Goal: Contribute content: Contribute content

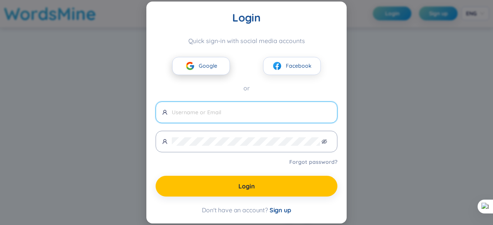
click at [218, 68] on button "Google" at bounding box center [201, 66] width 58 height 18
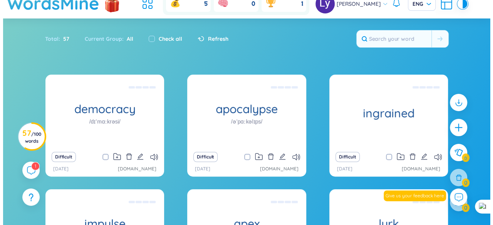
scroll to position [39, 0]
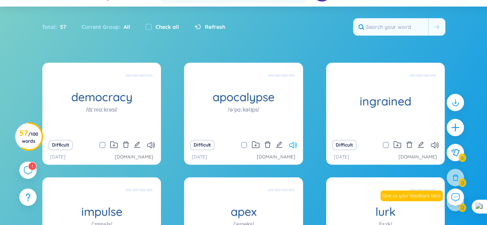
click at [290, 145] on icon at bounding box center [293, 145] width 8 height 7
click at [295, 146] on icon at bounding box center [293, 145] width 8 height 7
click at [420, 143] on icon "edit" at bounding box center [421, 144] width 7 height 7
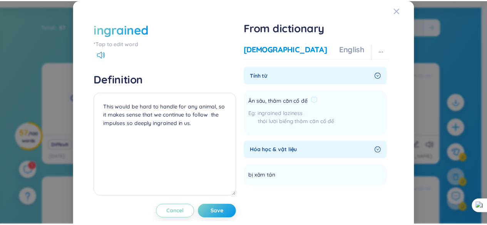
scroll to position [0, 0]
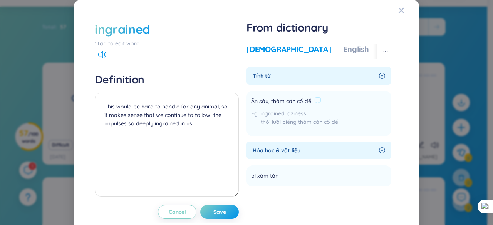
click at [280, 101] on span "Ăn sâu, thâm căn cố đế" at bounding box center [281, 101] width 60 height 9
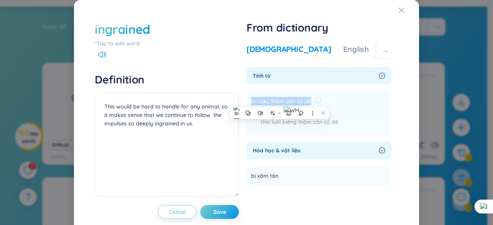
click at [274, 101] on span "Ăn sâu, thâm căn cố đế" at bounding box center [281, 101] width 60 height 9
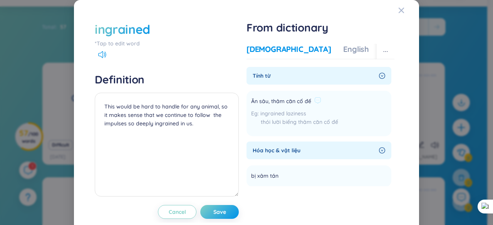
click at [267, 101] on span "Ăn sâu, thâm căn cố đế" at bounding box center [281, 101] width 60 height 9
click at [262, 99] on span "Ăn sâu, thâm căn cố đế" at bounding box center [281, 101] width 60 height 9
drag, startPoint x: 246, startPoint y: 101, endPoint x: 265, endPoint y: 99, distance: 18.9
click at [265, 99] on li "Ăn sâu, thâm căn cố đế ingrained laziness thói lười biếng thâm căn cố đế Add" at bounding box center [319, 113] width 145 height 45
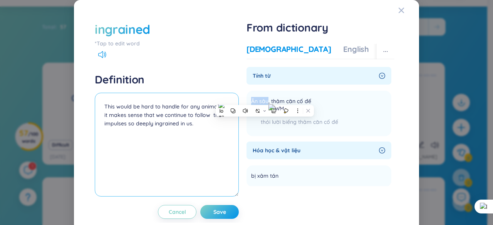
copy span "Ăn sâu"
click at [101, 100] on textarea "This would be hard to handle for any animal, so it makes sense that we continue…" at bounding box center [167, 145] width 144 height 104
paste textarea "Ăn sâu"
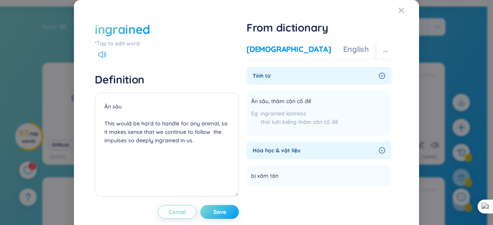
click at [226, 210] on button "Save" at bounding box center [219, 212] width 39 height 14
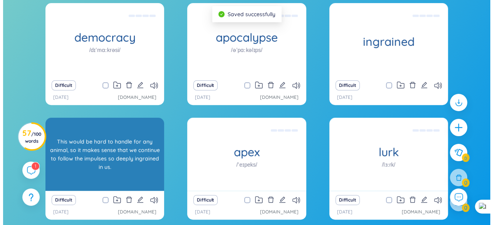
scroll to position [116, 0]
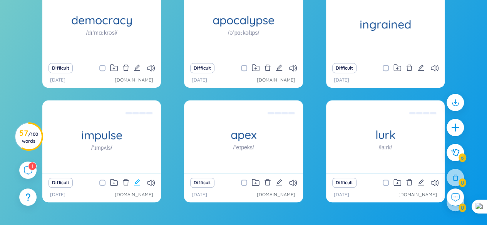
click at [138, 184] on icon "edit" at bounding box center [137, 182] width 7 height 7
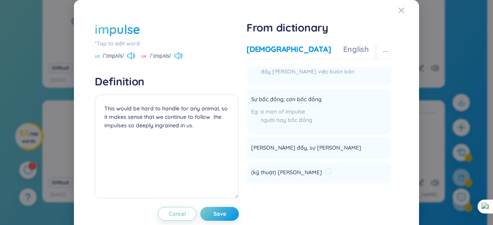
scroll to position [39, 0]
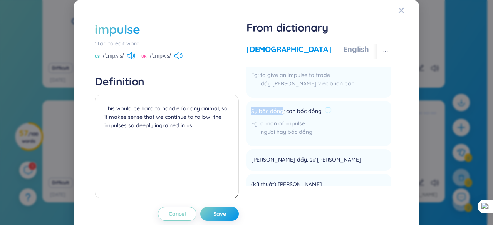
drag, startPoint x: 246, startPoint y: 112, endPoint x: 279, endPoint y: 112, distance: 32.8
click at [279, 112] on li "Sự bốc đồng; cơn bốc đồng a man of impulse người hay bốc đồng Add" at bounding box center [319, 123] width 145 height 45
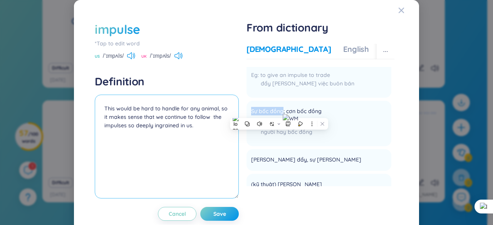
copy span "Sự bốc đồng"
click at [104, 107] on textarea "This would be hard to handle for any animal, so it makes sense that we continue…" at bounding box center [167, 147] width 144 height 104
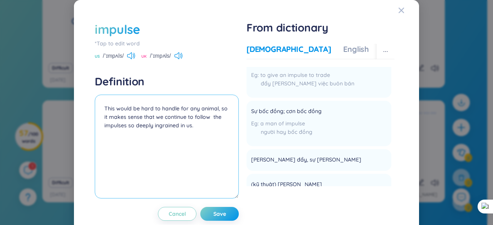
paste textarea "Sự bốc đồng"
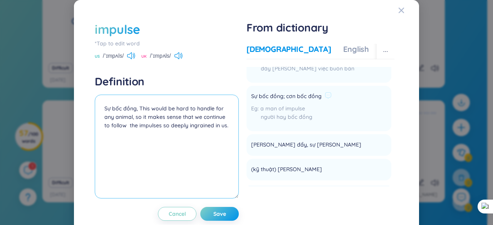
scroll to position [77, 0]
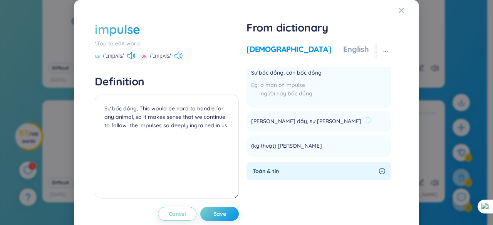
click at [251, 121] on span "[PERSON_NAME] đẩy, sự [PERSON_NAME]" at bounding box center [306, 121] width 110 height 9
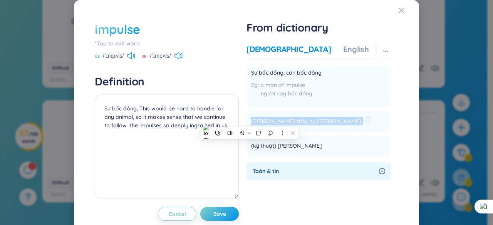
click at [251, 121] on span "[PERSON_NAME] đẩy, sự [PERSON_NAME]" at bounding box center [306, 121] width 110 height 9
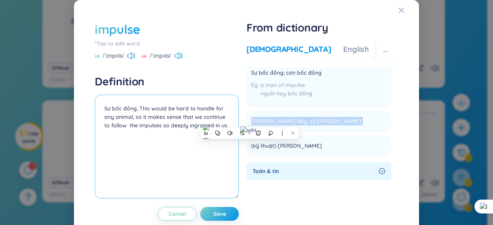
copy li "[PERSON_NAME] đẩy, sự [PERSON_NAME] Add"
click at [137, 111] on textarea "Sự bốc đồng, This would be hard to handle for any animal, so it makes sense tha…" at bounding box center [167, 147] width 144 height 104
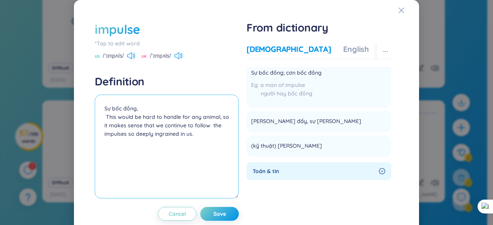
paste textarea "[PERSON_NAME] đẩy, sự [PERSON_NAME]"
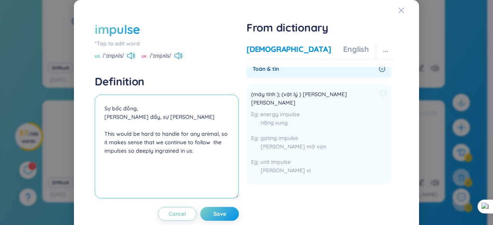
scroll to position [231, 0]
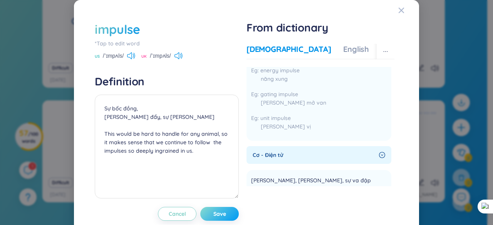
click at [213, 212] on span "Save" at bounding box center [219, 214] width 13 height 8
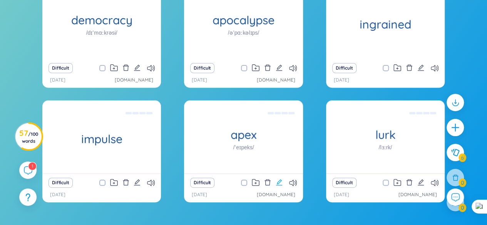
click at [280, 181] on icon "edit" at bounding box center [279, 182] width 7 height 7
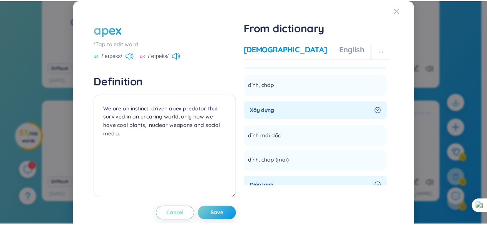
scroll to position [0, 0]
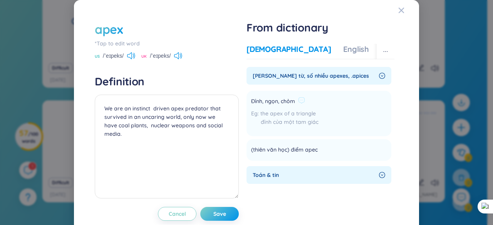
click at [253, 99] on span "Đỉnh, ngọn, chỏm" at bounding box center [273, 101] width 44 height 9
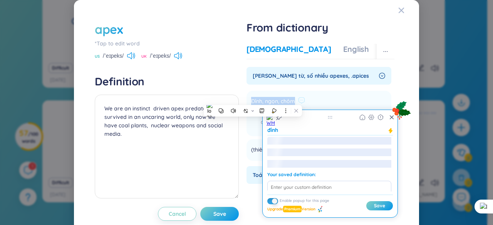
click at [253, 99] on span "Đỉnh, ngọn, chỏm" at bounding box center [273, 101] width 44 height 9
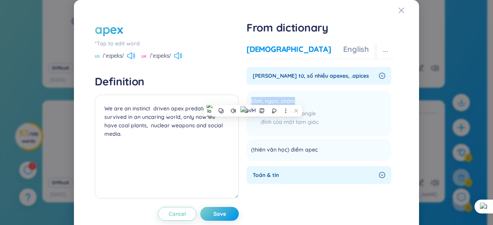
copy div "Đỉnh, ngọn, chỏm"
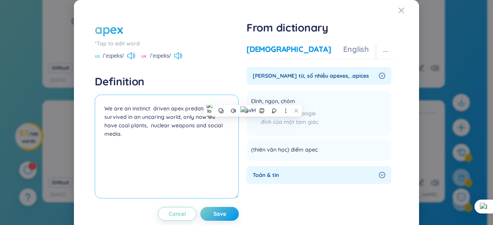
click at [102, 108] on textarea "We are an instinct driven apex predator that survived in an uncaring world, onl…" at bounding box center [167, 147] width 144 height 104
paste textarea "Đỉnh, ngọn, chỏm"
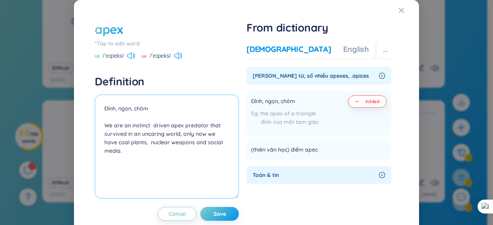
click at [141, 108] on textarea "Đỉnh, ngọn, chỏm We are an instinct driven apex predator that survived in an un…" at bounding box center [167, 147] width 144 height 104
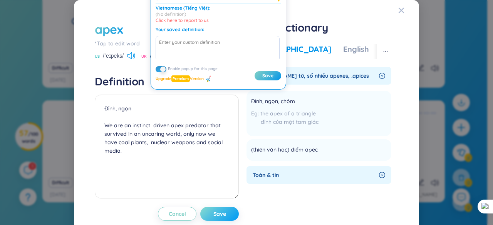
click at [213, 212] on span "Save" at bounding box center [219, 214] width 13 height 8
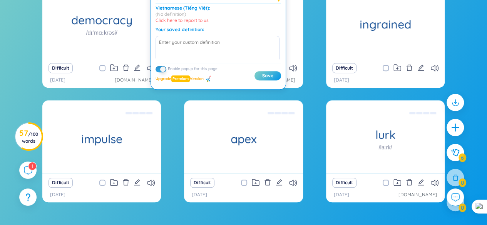
scroll to position [77, 0]
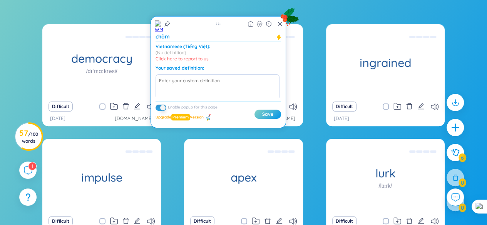
click at [22, 55] on div "democracy /dɪˈmɑːkrəsi/ hat kind of luxuries are ordinary to us, what technolog…" at bounding box center [244, 149] width 480 height 250
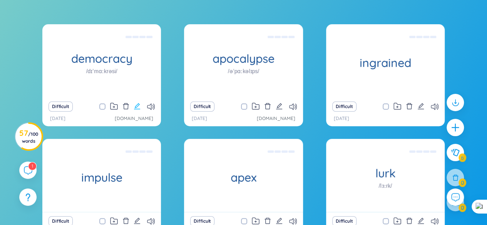
click at [139, 106] on icon "edit" at bounding box center [137, 106] width 7 height 7
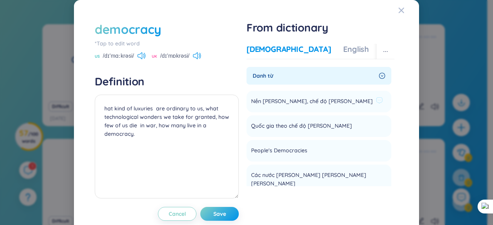
click at [251, 102] on span "Nền [PERSON_NAME], chế độ [PERSON_NAME]" at bounding box center [312, 101] width 122 height 9
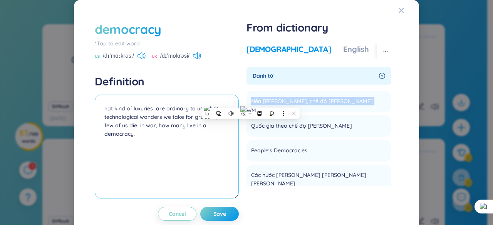
copy li "Nền [PERSON_NAME], chế độ [PERSON_NAME] Add"
click at [101, 107] on textarea "hat kind of luxuries are ordinary to us, what technological wonders we take for…" at bounding box center [167, 147] width 144 height 104
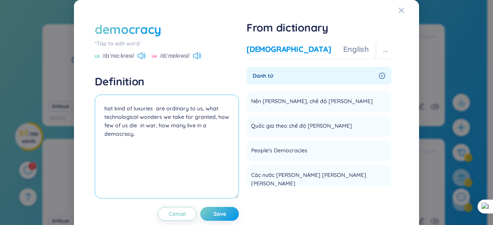
paste textarea "Nền [PERSON_NAME], chế độ [PERSON_NAME]"
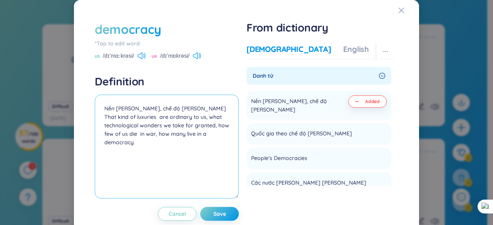
click at [185, 110] on textarea "Nền [PERSON_NAME], chế độ [PERSON_NAME] That kind of luxuries are ordinary to u…" at bounding box center [167, 147] width 144 height 104
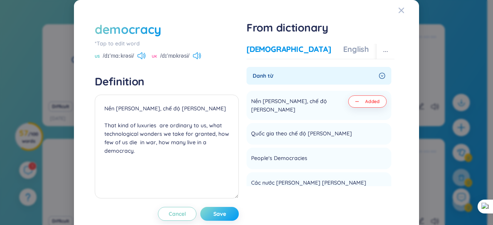
click at [224, 209] on button "Save" at bounding box center [219, 214] width 39 height 14
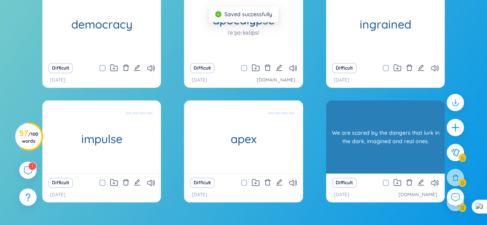
scroll to position [154, 0]
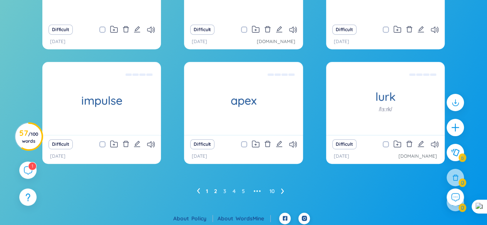
click at [217, 190] on link "2" at bounding box center [215, 192] width 3 height 12
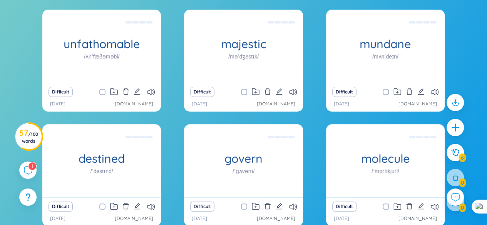
scroll to position [79, 0]
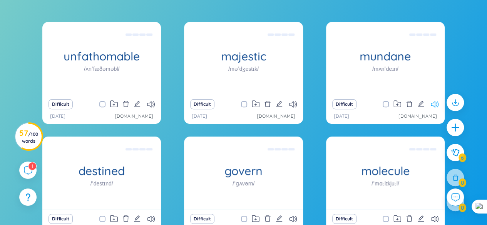
click at [433, 105] on icon at bounding box center [435, 104] width 8 height 7
click at [137, 103] on icon "edit" at bounding box center [137, 104] width 7 height 7
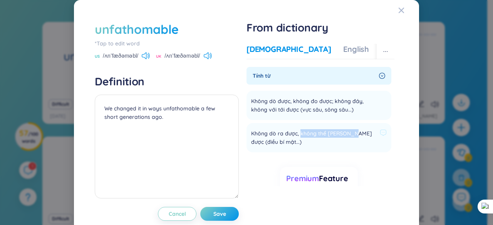
drag, startPoint x: 297, startPoint y: 134, endPoint x: 347, endPoint y: 132, distance: 49.7
click at [347, 132] on span "Không dò ra được, không thể [PERSON_NAME] được (điều bí mật...)" at bounding box center [314, 137] width 126 height 17
copy span "không thể [PERSON_NAME] được"
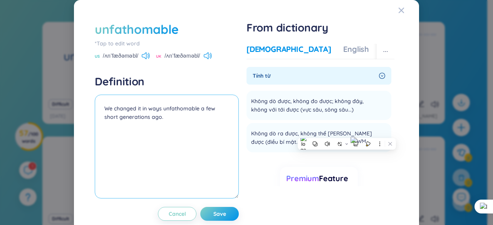
click at [103, 111] on textarea "We changed it in ways unfathomable a few short generations ago." at bounding box center [167, 147] width 144 height 104
paste textarea "không thể [PERSON_NAME] được"
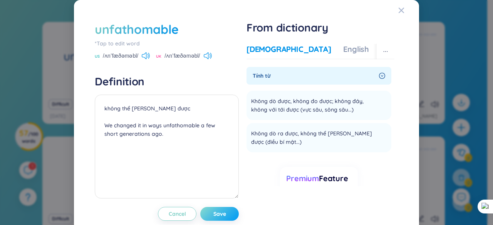
click at [227, 211] on button "Save" at bounding box center [219, 214] width 39 height 14
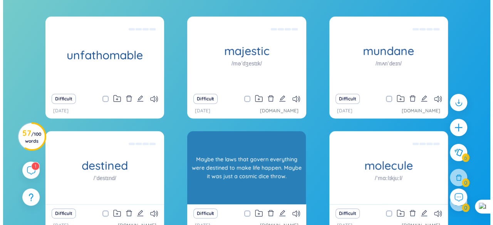
scroll to position [118, 0]
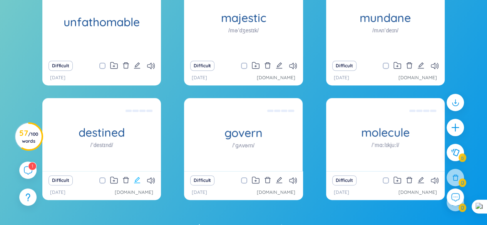
click at [139, 179] on icon "edit" at bounding box center [137, 180] width 6 height 6
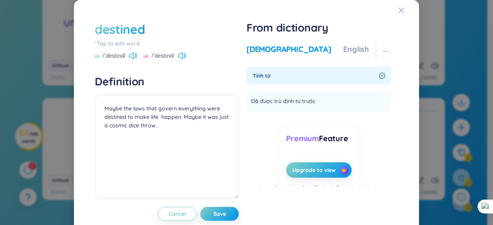
scroll to position [6, 0]
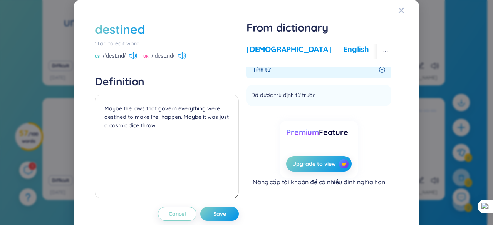
click at [343, 51] on div "English" at bounding box center [356, 49] width 26 height 11
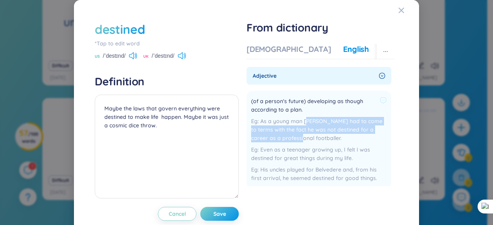
click at [299, 139] on div "As a young man [PERSON_NAME] had to come to terms with the fact he was not dest…" at bounding box center [319, 129] width 136 height 25
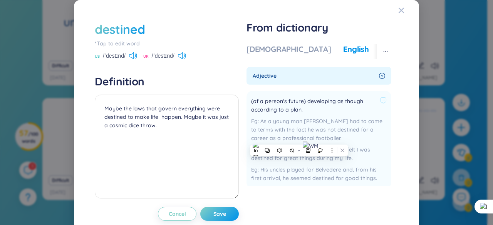
click at [289, 124] on div "As a young man [PERSON_NAME] had to come to terms with the fact he was not dest…" at bounding box center [319, 129] width 136 height 25
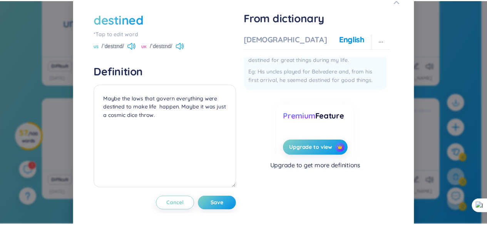
scroll to position [16, 0]
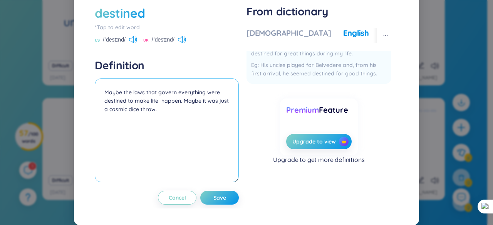
click at [162, 93] on textarea "Maybe the laws that govern everything were destined to make life happen. Maybe …" at bounding box center [167, 131] width 144 height 104
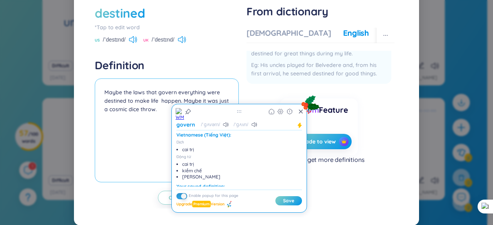
click at [162, 93] on textarea "Maybe the laws that govern everything were destined to make life happen. Maybe …" at bounding box center [167, 131] width 144 height 104
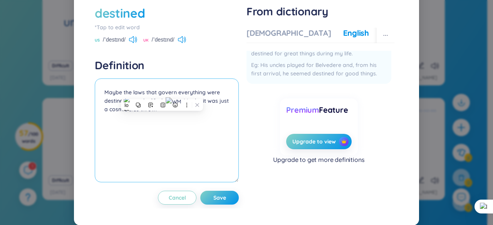
click at [162, 93] on textarea "Maybe the laws that govern everything were destined to make life happen. Maybe …" at bounding box center [167, 131] width 144 height 104
click at [160, 92] on textarea "Maybe the laws that govern everything were destined to make life happen. Maybe …" at bounding box center [167, 131] width 144 height 104
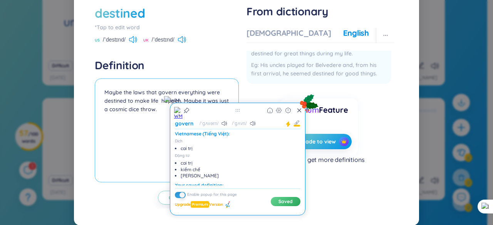
click at [96, 90] on textarea "Maybe the laws that govern everything were destined to make life happen. Maybe …" at bounding box center [167, 131] width 144 height 104
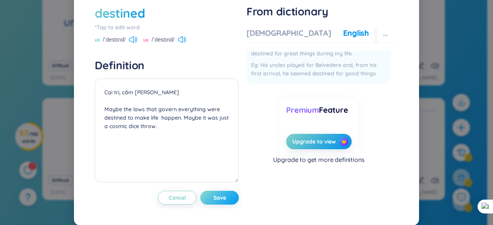
click at [228, 197] on button "Save" at bounding box center [219, 198] width 39 height 14
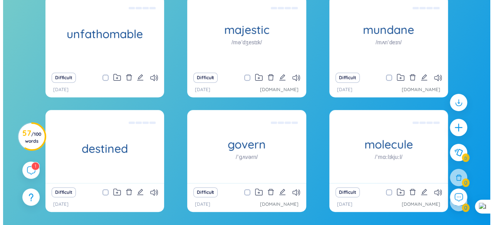
scroll to position [118, 0]
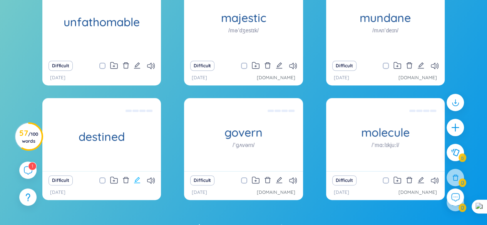
click at [139, 176] on button at bounding box center [137, 180] width 7 height 11
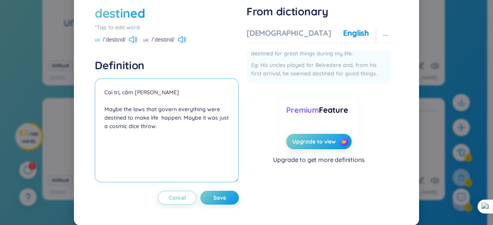
click at [135, 111] on textarea "Cai trị, cầm [PERSON_NAME] Maybe the laws that govern everything were destined …" at bounding box center [167, 131] width 144 height 104
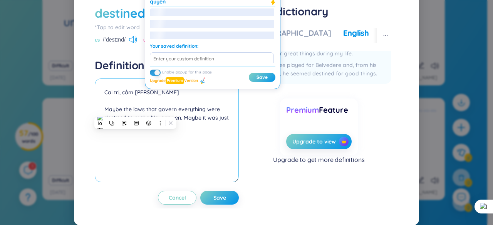
click at [135, 111] on textarea "Cai trị, cầm [PERSON_NAME] Maybe the laws that govern everything were destined …" at bounding box center [167, 131] width 144 height 104
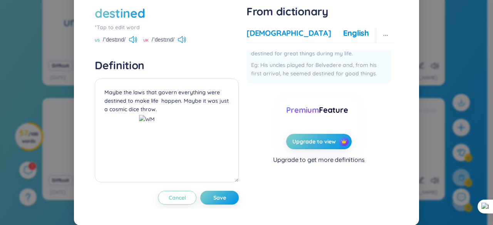
click at [257, 39] on div "[DEMOGRAPHIC_DATA]" at bounding box center [289, 33] width 84 height 11
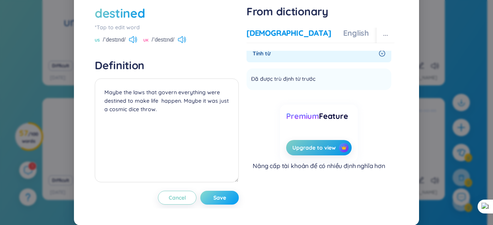
click at [220, 202] on span "Save" at bounding box center [219, 198] width 13 height 8
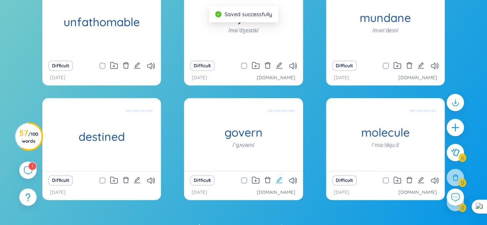
click at [279, 181] on icon "edit" at bounding box center [279, 180] width 7 height 7
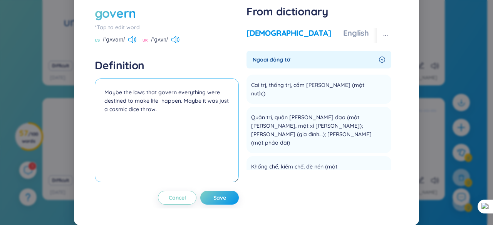
click at [103, 106] on textarea "Maybe the laws that govern everything were destined to make life happen. Maybe …" at bounding box center [167, 131] width 144 height 104
paste textarea "Cai trị, cầm [PERSON_NAME]"
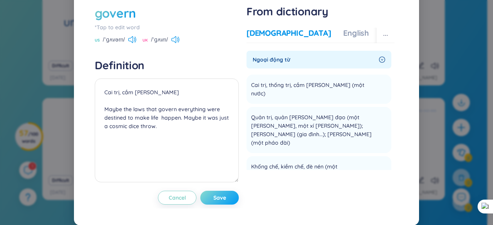
click at [204, 205] on button "Save" at bounding box center [219, 198] width 39 height 14
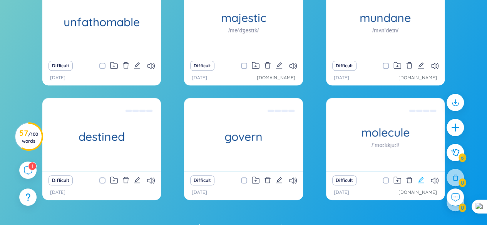
click at [424, 177] on icon "edit" at bounding box center [421, 180] width 7 height 7
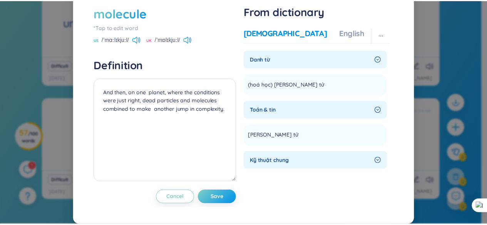
scroll to position [0, 0]
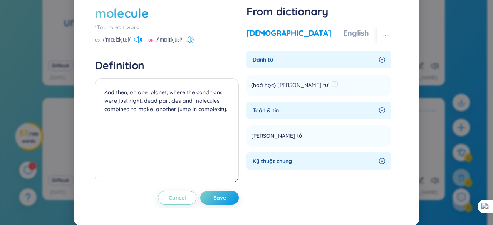
click at [270, 90] on span "(hoá học) [PERSON_NAME] tử" at bounding box center [289, 85] width 77 height 9
drag, startPoint x: 294, startPoint y: 102, endPoint x: 242, endPoint y: 107, distance: 52.7
click at [242, 107] on div "molecule *Tap to edit word US /ˈmɑːlɪkjuːl/ UK /ˈmɒlɪkjuːl/ Definition And then…" at bounding box center [246, 105] width 311 height 208
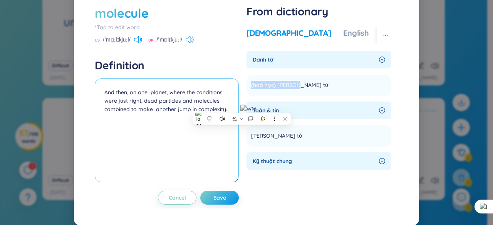
copy span "(hoá học) [PERSON_NAME] tử"
click at [102, 105] on textarea "And then, on one planet, where the conditions were just right, dead particles a…" at bounding box center [167, 131] width 144 height 104
paste textarea "(hoá học) [PERSON_NAME] tử"
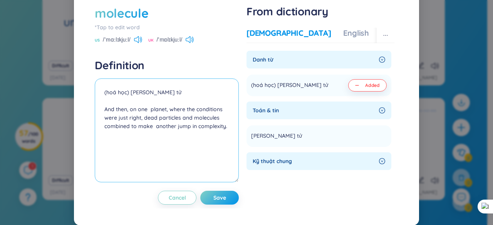
click at [147, 129] on textarea "(hoá học) [PERSON_NAME] tử And then, on one planet, where the conditions were j…" at bounding box center [167, 131] width 144 height 104
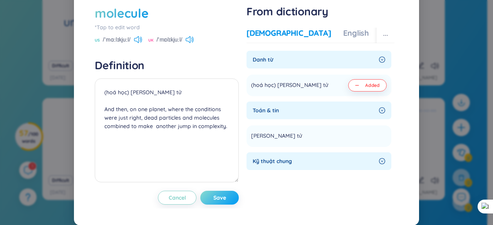
click at [213, 202] on span "Save" at bounding box center [219, 198] width 13 height 8
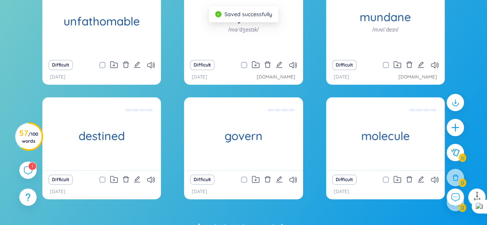
scroll to position [156, 0]
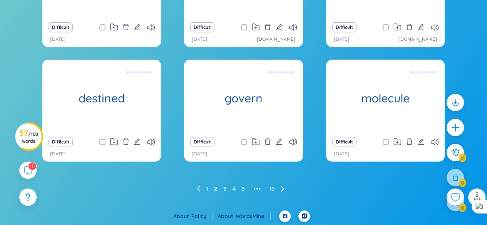
click at [223, 189] on ul "1 2 3 4 5 ••• 10" at bounding box center [244, 189] width 94 height 12
click at [225, 190] on link "3" at bounding box center [224, 189] width 3 height 12
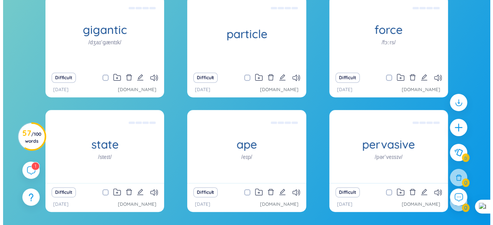
scroll to position [118, 0]
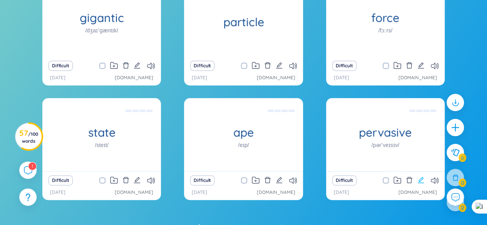
click at [421, 180] on icon "edit" at bounding box center [421, 180] width 7 height 7
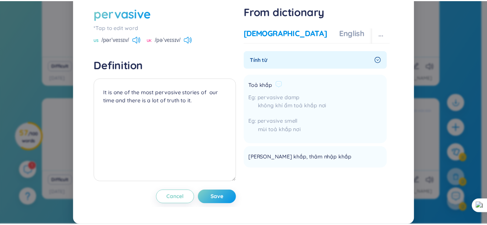
scroll to position [77, 0]
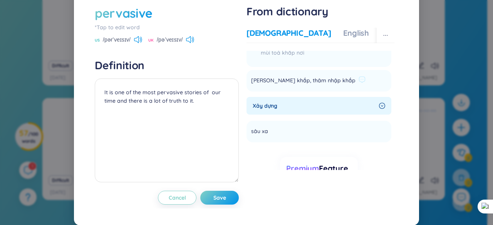
click at [258, 86] on span "[PERSON_NAME] khắp, thâm nhập khắp" at bounding box center [303, 80] width 104 height 9
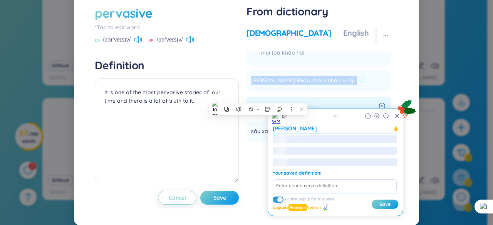
click at [258, 86] on span "[PERSON_NAME] khắp, thâm nhập khắp" at bounding box center [303, 80] width 104 height 9
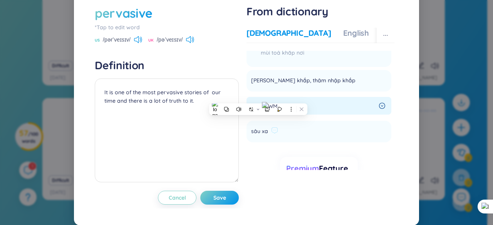
click at [259, 136] on span "sâu xa" at bounding box center [259, 131] width 17 height 9
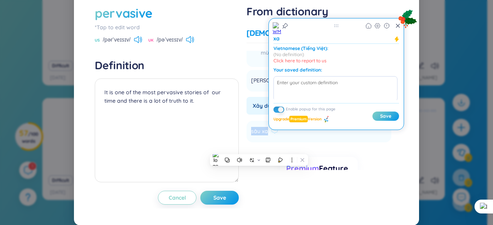
click at [259, 136] on span "sâu xa" at bounding box center [259, 131] width 17 height 9
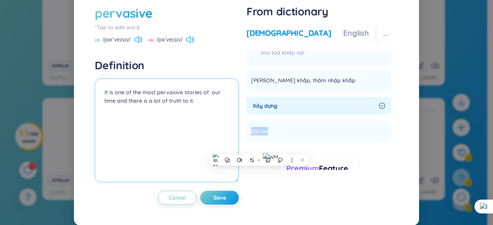
copy li "sâu xa Add"
click at [101, 107] on textarea "It is one of the most pervasive stories of our time and there is a lot of truth…" at bounding box center [167, 131] width 144 height 104
paste textarea "sâu xa"
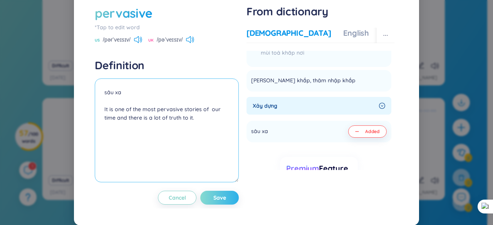
type textarea "sâu xa It is one of the most pervasive stories of our time and there is a lot o…"
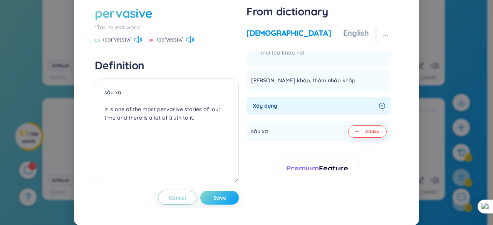
click at [218, 202] on span "Save" at bounding box center [219, 198] width 13 height 8
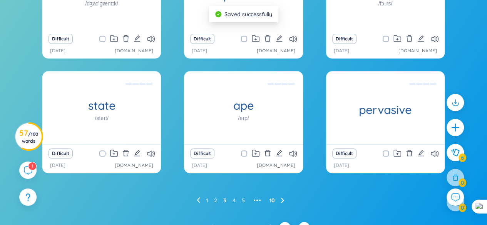
scroll to position [156, 0]
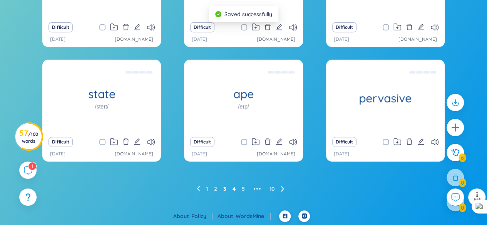
click at [233, 186] on link "4" at bounding box center [234, 189] width 3 height 12
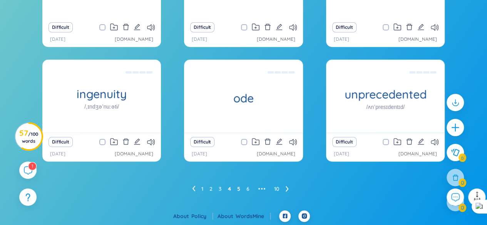
click at [240, 189] on link "5" at bounding box center [238, 189] width 3 height 12
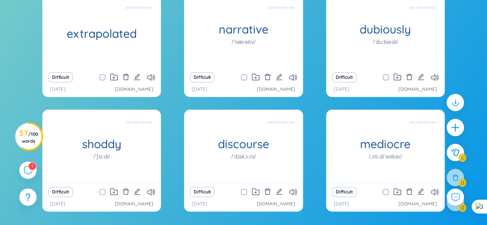
scroll to position [118, 0]
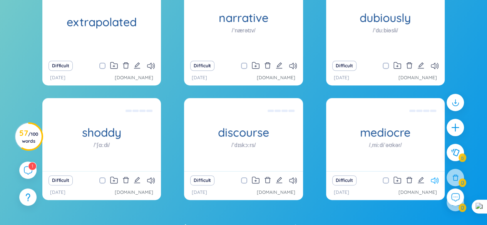
click at [435, 181] on icon at bounding box center [435, 181] width 8 height 7
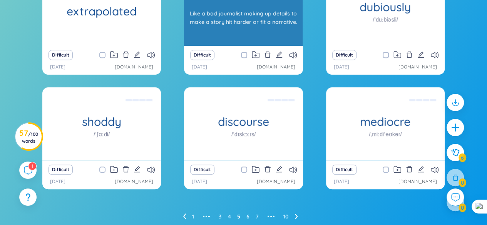
scroll to position [156, 0]
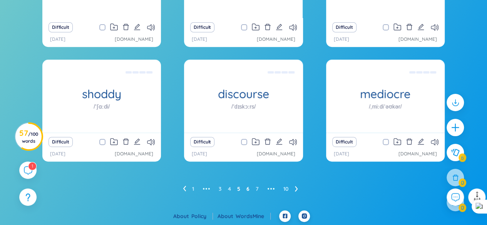
click at [247, 190] on link "6" at bounding box center [248, 189] width 3 height 12
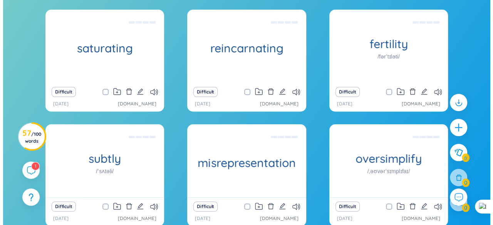
scroll to position [79, 0]
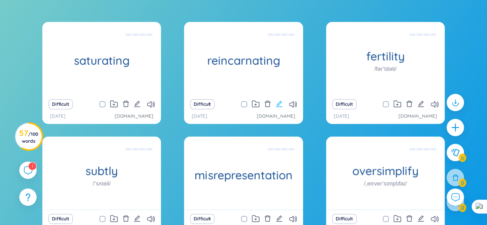
click at [278, 106] on icon "edit" at bounding box center [279, 104] width 7 height 7
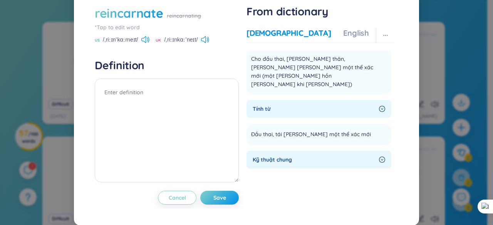
scroll to position [39, 0]
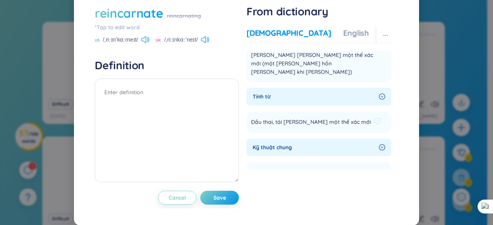
click at [257, 121] on span "Đầu thai, tái [PERSON_NAME] một thể xác mới" at bounding box center [311, 122] width 120 height 9
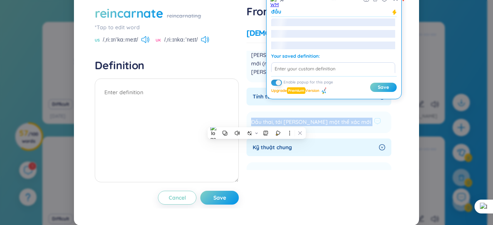
click at [257, 121] on span "Đầu thai, tái [PERSON_NAME] một thể xác mới" at bounding box center [311, 122] width 120 height 9
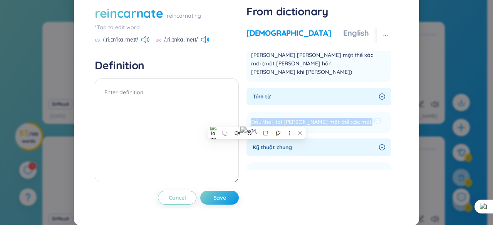
click at [254, 120] on span "Đầu thai, tái [PERSON_NAME] một thể xác mới" at bounding box center [311, 122] width 120 height 9
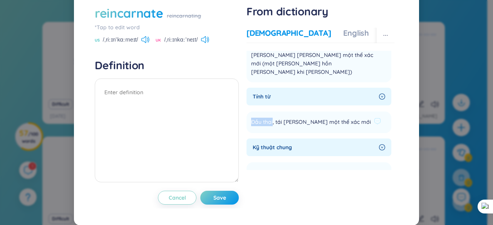
drag, startPoint x: 270, startPoint y: 123, endPoint x: 244, endPoint y: 123, distance: 26.2
click at [247, 119] on li "Đầu thai, tái [PERSON_NAME] một thể xác mới Add" at bounding box center [319, 123] width 145 height 22
copy span "Đầu thai"
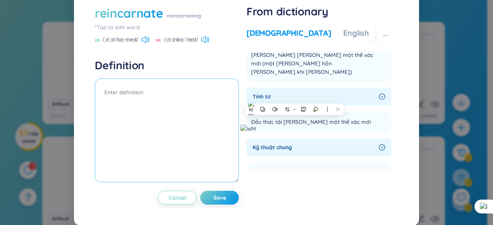
click at [118, 117] on textarea at bounding box center [167, 131] width 144 height 104
paste textarea "Đầu thai"
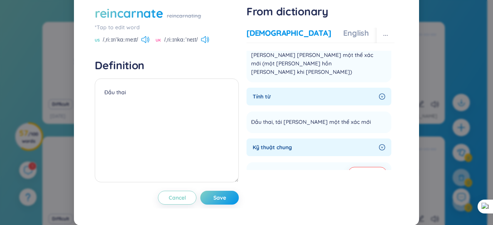
click at [381, 39] on div "More examples" at bounding box center [409, 33] width 56 height 11
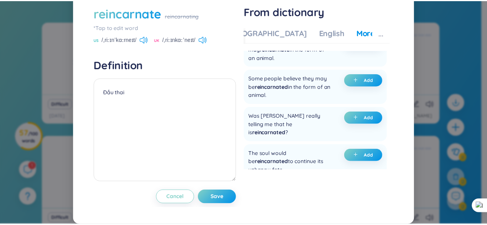
scroll to position [0, 0]
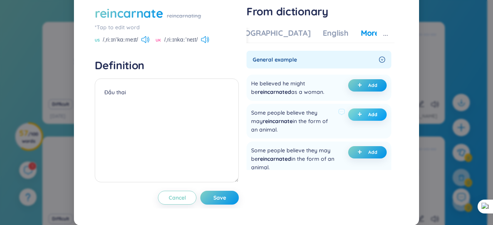
click at [358, 117] on icon "plus" at bounding box center [360, 114] width 5 height 5
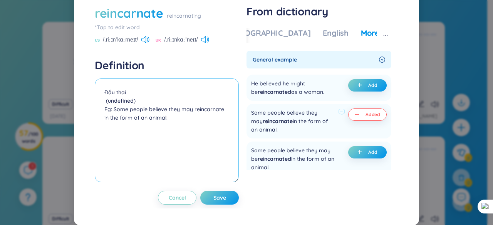
drag, startPoint x: 139, startPoint y: 118, endPoint x: 86, endPoint y: 115, distance: 53.6
click at [86, 115] on div "reincarnate reincarnating *Tap to edit word US /ˌriːɪnˈkɑːrneɪt/ UK /ˌriːɪnkɑːˈ…" at bounding box center [246, 104] width 327 height 223
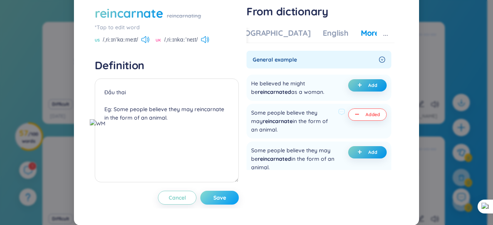
click at [213, 202] on span "Save" at bounding box center [219, 198] width 13 height 8
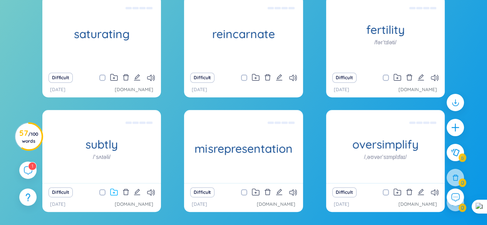
scroll to position [118, 0]
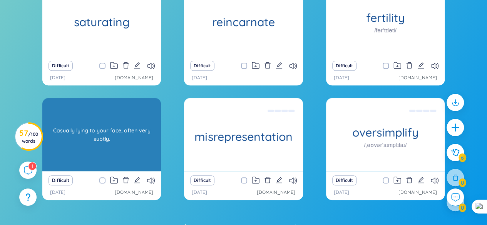
click at [98, 139] on div "Casually lying to your face, often very subtly." at bounding box center [101, 134] width 111 height 69
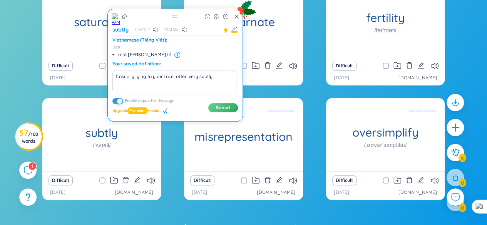
click at [139, 52] on li "một [PERSON_NAME] tế" at bounding box center [177, 55] width 118 height 6
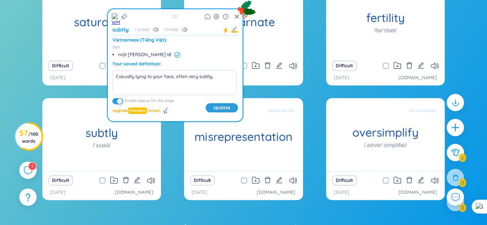
click at [139, 52] on li "một [PERSON_NAME] tế" at bounding box center [177, 55] width 118 height 6
click at [139, 52] on div "saturating [PERSON_NAME] [PERSON_NAME] AI Slop is saturating the internet and t…" at bounding box center [101, 19] width 119 height 73
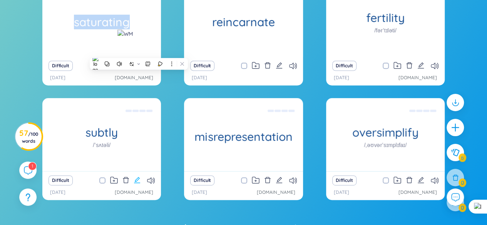
click at [136, 177] on icon "edit" at bounding box center [137, 180] width 7 height 7
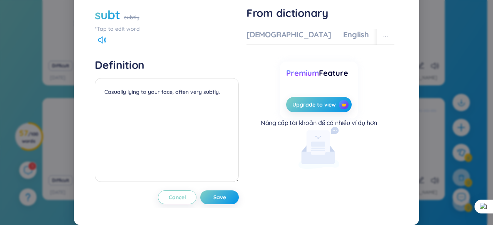
click at [91, 105] on div "subt subtly *Tap to edit word Definition Casually lying to your face, often ver…" at bounding box center [246, 105] width 311 height 206
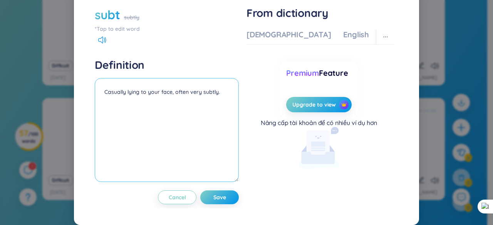
click at [103, 106] on textarea "Casually lying to your face, often very subtly." at bounding box center [167, 130] width 144 height 104
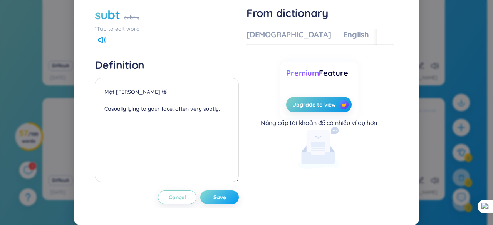
click at [218, 202] on span "Save" at bounding box center [219, 198] width 13 height 8
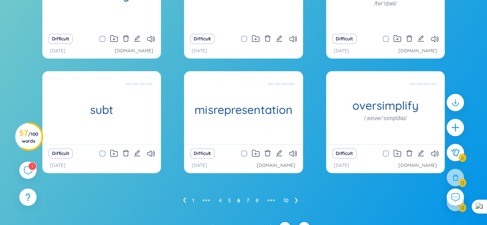
scroll to position [156, 0]
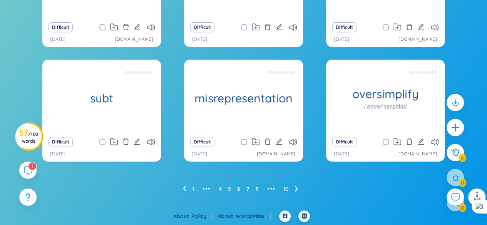
click at [248, 187] on link "7" at bounding box center [248, 189] width 3 height 12
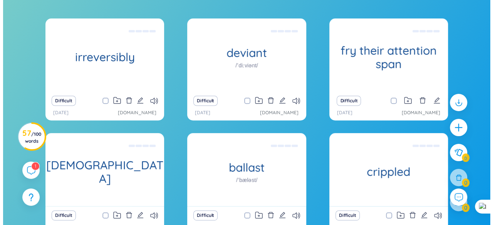
scroll to position [79, 0]
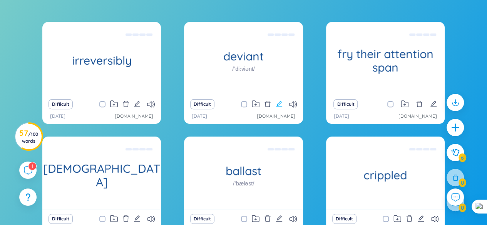
click at [279, 105] on icon "edit" at bounding box center [279, 104] width 6 height 6
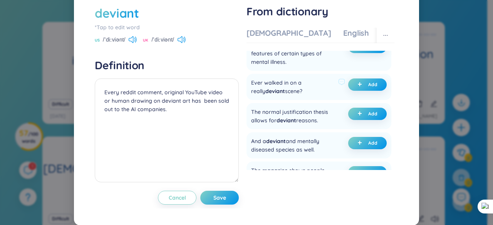
scroll to position [0, 0]
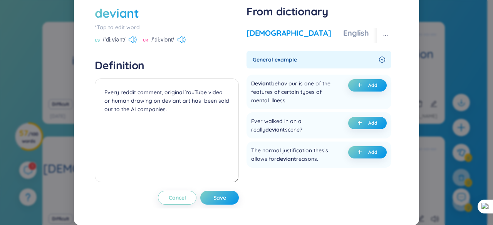
click at [274, 39] on div "[DEMOGRAPHIC_DATA]" at bounding box center [289, 33] width 84 height 11
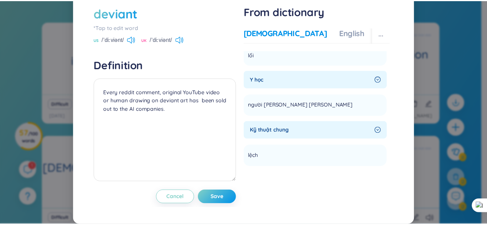
scroll to position [77, 0]
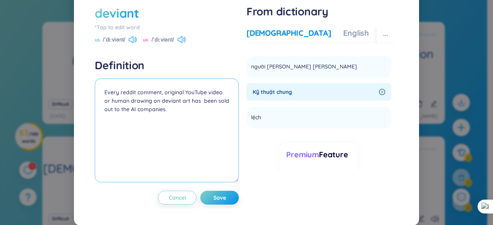
click at [103, 107] on textarea "Every reddit comment, original YouTube video or human drawing on deviant art ha…" at bounding box center [167, 131] width 144 height 104
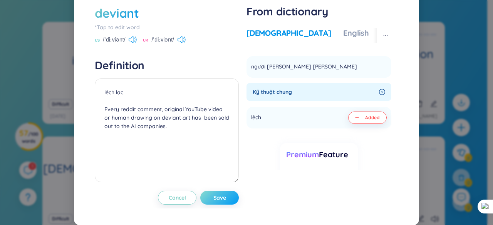
click at [223, 205] on button "Save" at bounding box center [219, 198] width 39 height 14
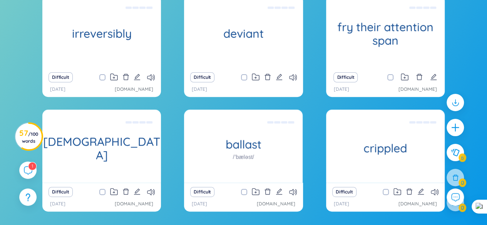
scroll to position [118, 0]
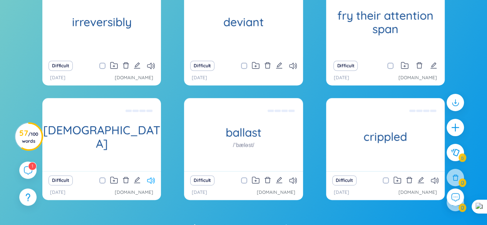
click at [151, 181] on icon at bounding box center [151, 181] width 8 height 7
click at [138, 180] on icon "edit" at bounding box center [137, 180] width 6 height 6
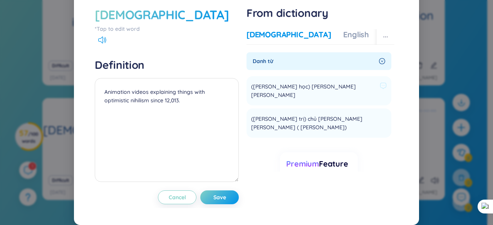
click at [287, 99] on span "([PERSON_NAME] học) [PERSON_NAME] [PERSON_NAME]" at bounding box center [314, 90] width 126 height 17
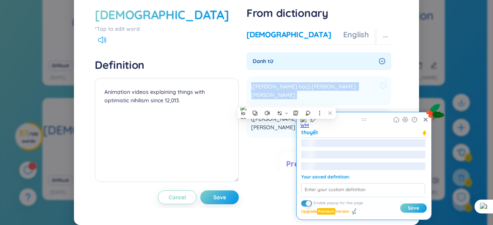
click at [287, 99] on span "([PERSON_NAME] học) [PERSON_NAME] [PERSON_NAME]" at bounding box center [314, 90] width 126 height 17
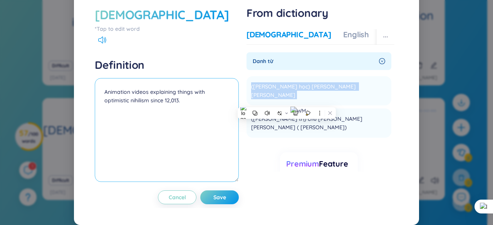
copy li "([PERSON_NAME] học) [PERSON_NAME] [PERSON_NAME] Add"
click at [102, 108] on textarea "Animation videos explaining things with optimistic nihilism since 12,013." at bounding box center [167, 130] width 144 height 104
paste textarea "([PERSON_NAME] học) [PERSON_NAME] [PERSON_NAME]"
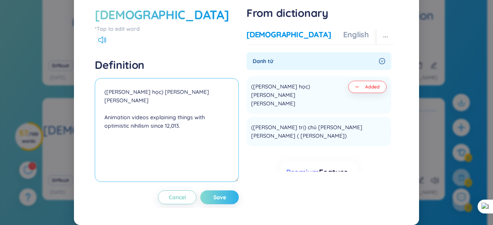
type textarea "([PERSON_NAME] học) [PERSON_NAME] [PERSON_NAME] Animation videos explaining thi…"
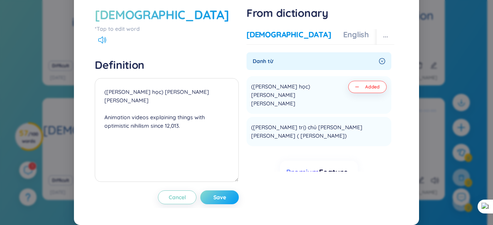
click at [220, 202] on span "Save" at bounding box center [219, 198] width 13 height 8
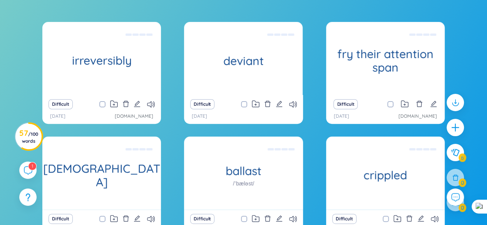
scroll to position [156, 0]
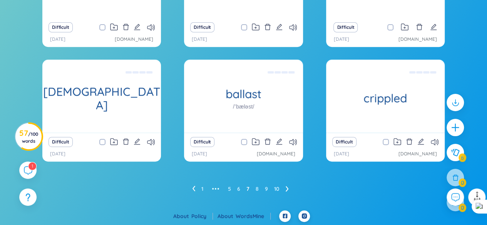
click at [259, 189] on ul "1 ••• 5 6 7 8 9 10" at bounding box center [243, 189] width 103 height 12
click at [258, 189] on link "8" at bounding box center [257, 189] width 3 height 12
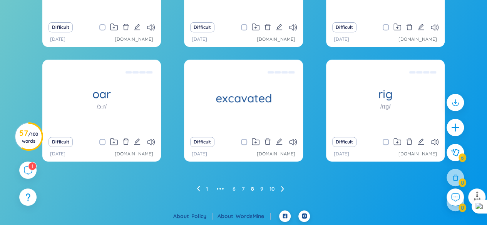
drag, startPoint x: 268, startPoint y: 141, endPoint x: 307, endPoint y: 174, distance: 50.9
click at [307, 174] on div "naval /ˈneɪvl/ (thuộc) [PERSON_NAME], ([PERSON_NAME]) [PERSON_NAME] They did no…" at bounding box center [244, 70] width 480 height 250
click at [293, 142] on icon at bounding box center [293, 142] width 8 height 7
click at [269, 141] on icon "delete" at bounding box center [267, 141] width 7 height 7
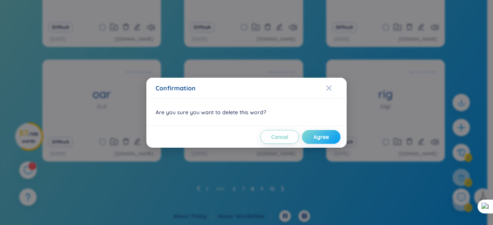
click at [309, 141] on button "Agree" at bounding box center [321, 137] width 39 height 14
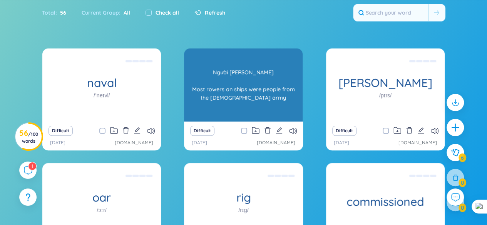
scroll to position [41, 0]
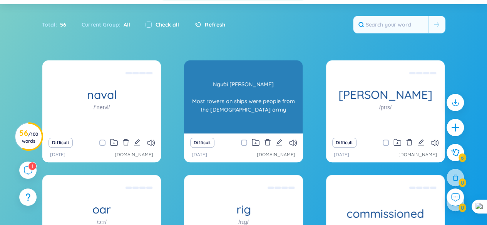
click at [289, 104] on div "rower /ˈrəʊər/ Người [PERSON_NAME] Most rowers on ships were people from the [D…" at bounding box center [243, 96] width 119 height 73
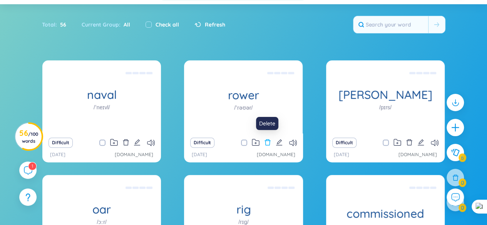
click at [267, 141] on icon "delete" at bounding box center [267, 142] width 7 height 7
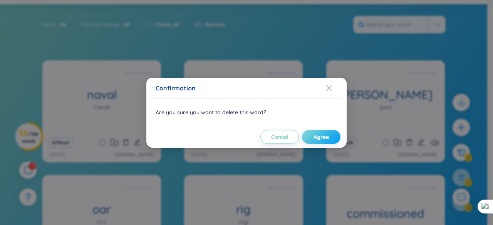
click at [316, 136] on span "Agree" at bounding box center [321, 137] width 15 height 8
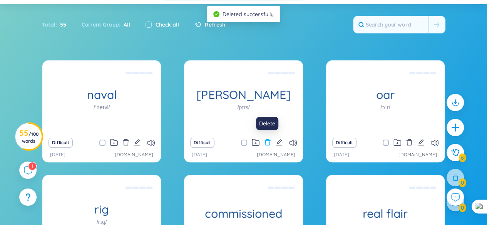
click at [268, 143] on icon "delete" at bounding box center [267, 142] width 7 height 7
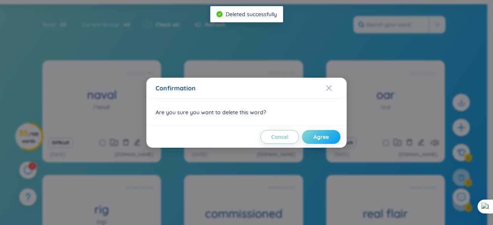
click at [317, 134] on span "Agree" at bounding box center [321, 137] width 15 height 8
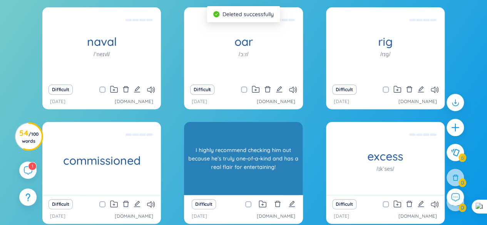
scroll to position [118, 0]
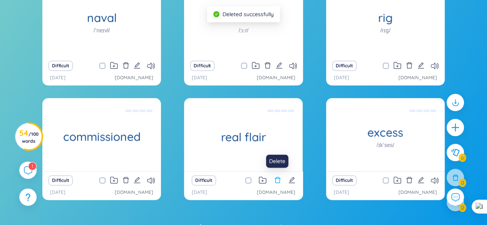
click at [281, 178] on icon "delete" at bounding box center [277, 180] width 7 height 7
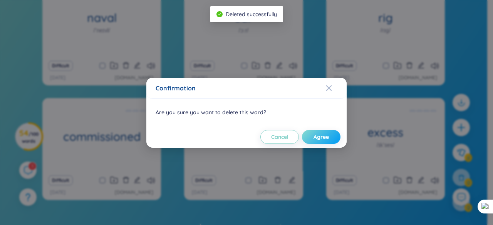
click at [313, 138] on button "Agree" at bounding box center [321, 137] width 39 height 14
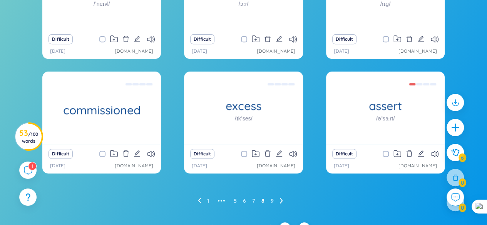
scroll to position [156, 0]
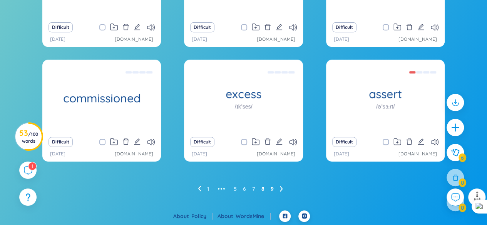
click at [271, 188] on link "9" at bounding box center [272, 189] width 3 height 12
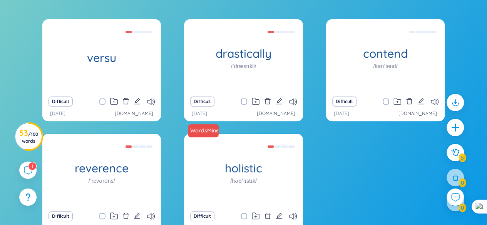
scroll to position [79, 0]
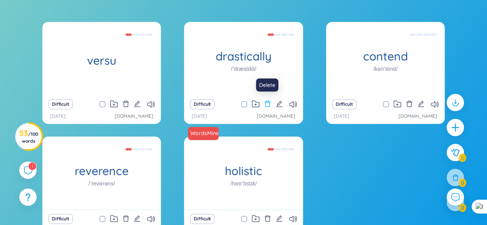
click at [270, 105] on icon "delete" at bounding box center [268, 104] width 6 height 6
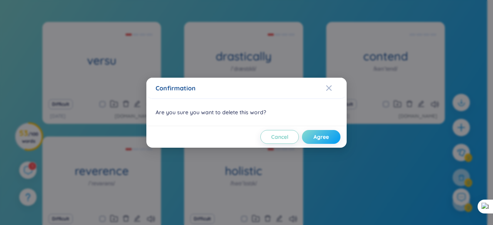
click at [328, 137] on span "Agree" at bounding box center [321, 137] width 15 height 8
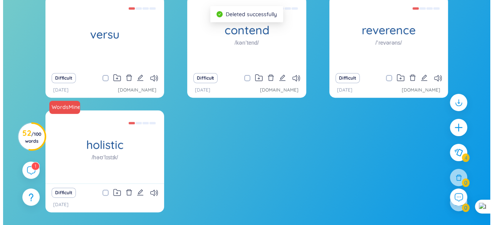
scroll to position [118, 0]
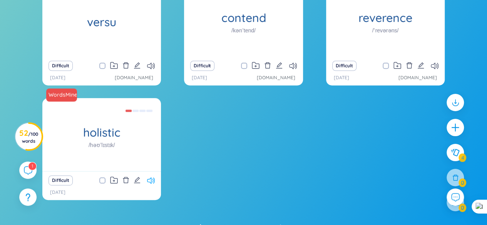
click at [150, 180] on icon at bounding box center [151, 181] width 8 height 7
click at [126, 179] on icon "delete" at bounding box center [126, 180] width 7 height 7
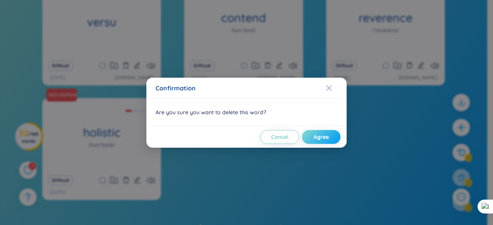
click at [328, 137] on span "Agree" at bounding box center [321, 137] width 15 height 8
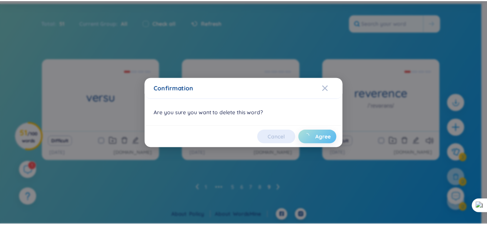
scroll to position [42, 0]
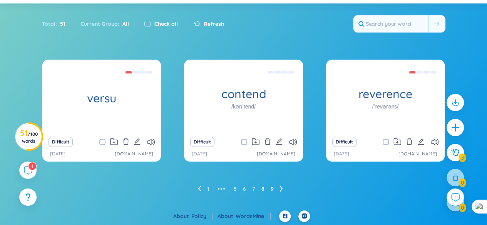
click at [263, 186] on link "8" at bounding box center [263, 189] width 3 height 12
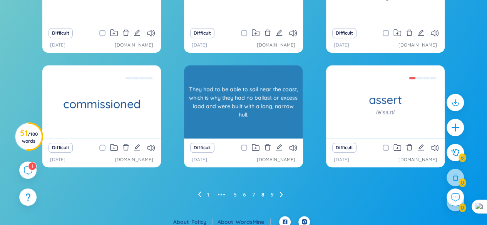
scroll to position [156, 0]
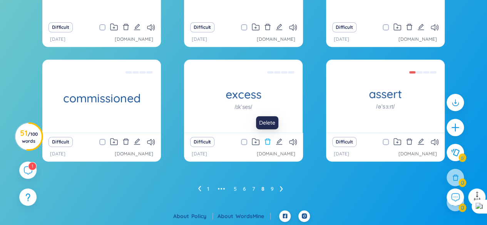
click at [267, 143] on icon "delete" at bounding box center [267, 141] width 7 height 7
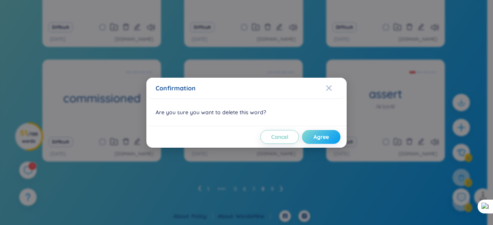
click at [317, 137] on span "Agree" at bounding box center [321, 137] width 15 height 8
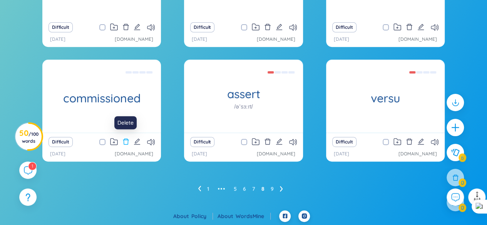
click at [129, 142] on icon "delete" at bounding box center [126, 141] width 7 height 7
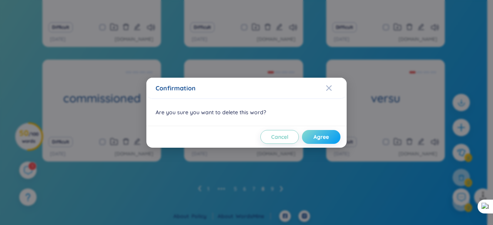
click at [316, 137] on span "Agree" at bounding box center [321, 137] width 15 height 8
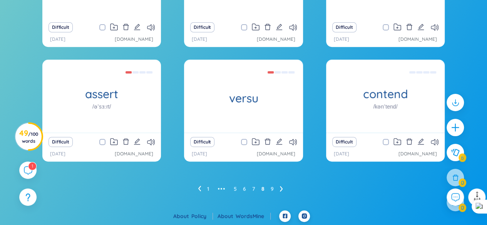
click at [257, 189] on ul "1 ••• 5 6 7 8 9" at bounding box center [243, 189] width 91 height 12
click at [255, 188] on ul "1 ••• 5 6 7 8 9" at bounding box center [243, 189] width 91 height 12
click at [254, 187] on link "7" at bounding box center [253, 189] width 3 height 12
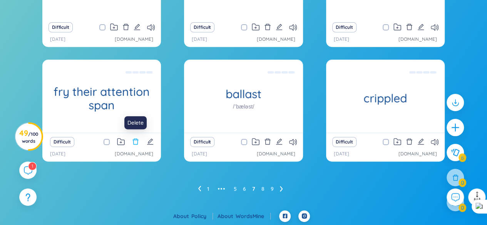
click at [139, 143] on icon "delete" at bounding box center [135, 141] width 7 height 7
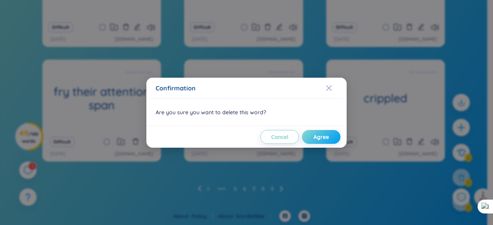
click at [317, 134] on span "Agree" at bounding box center [321, 137] width 15 height 8
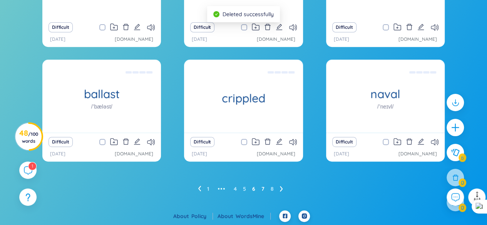
click at [252, 189] on link "6" at bounding box center [253, 189] width 3 height 12
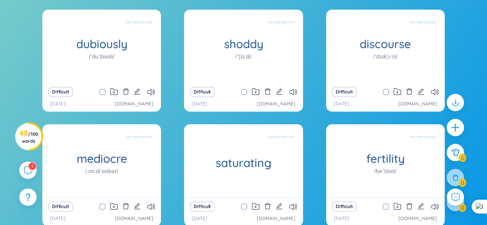
scroll to position [79, 0]
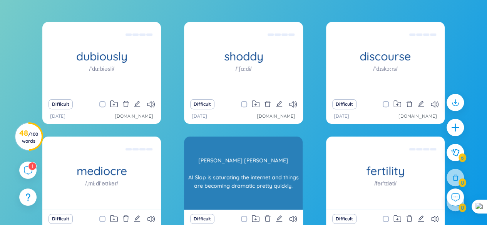
click at [254, 205] on div "saturating [PERSON_NAME] [PERSON_NAME] AI Slop is saturating the internet and t…" at bounding box center [243, 173] width 119 height 73
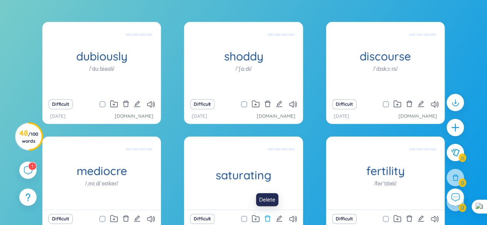
click at [265, 219] on icon "delete" at bounding box center [268, 219] width 6 height 6
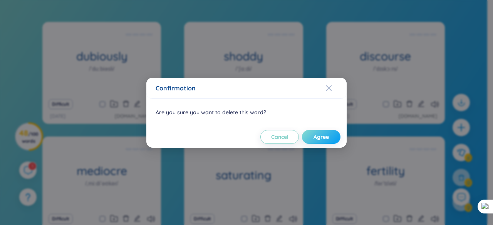
click at [314, 135] on span "Agree" at bounding box center [321, 137] width 15 height 8
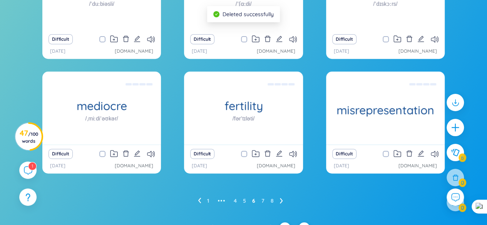
scroll to position [156, 0]
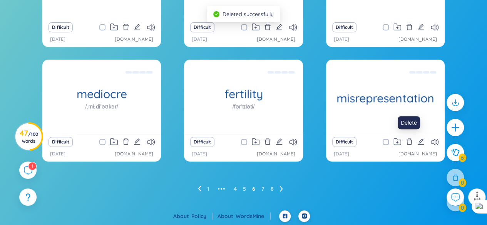
click at [409, 140] on icon "delete" at bounding box center [409, 141] width 7 height 7
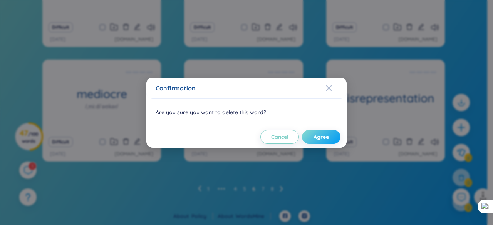
click at [331, 138] on button "Agree" at bounding box center [321, 137] width 39 height 14
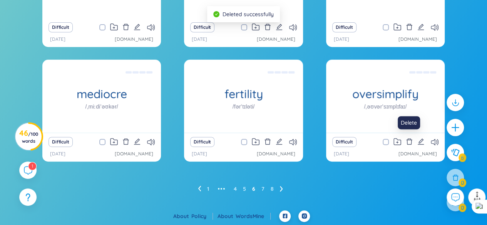
click at [408, 144] on icon "delete" at bounding box center [409, 141] width 7 height 7
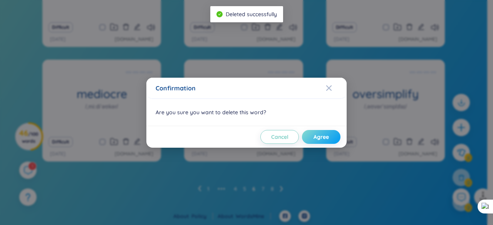
click at [317, 136] on span "Agree" at bounding box center [321, 137] width 15 height 8
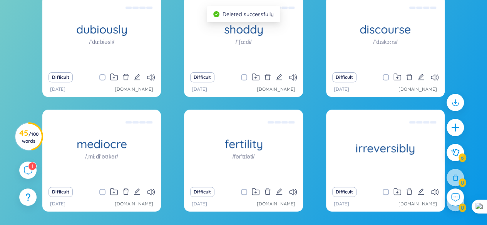
scroll to position [118, 0]
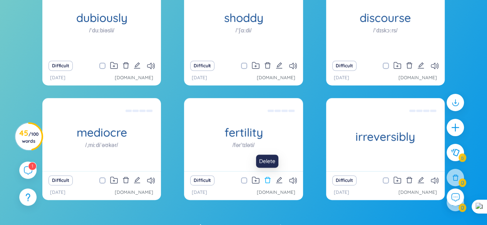
click at [267, 179] on icon "delete" at bounding box center [267, 180] width 7 height 7
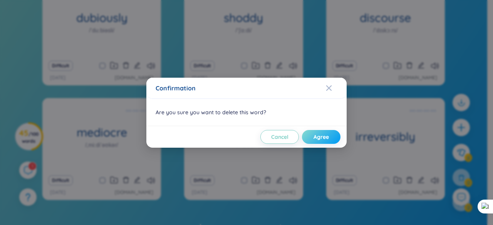
click at [317, 138] on span "Agree" at bounding box center [321, 137] width 15 height 8
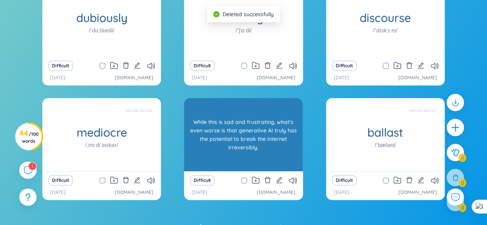
scroll to position [156, 0]
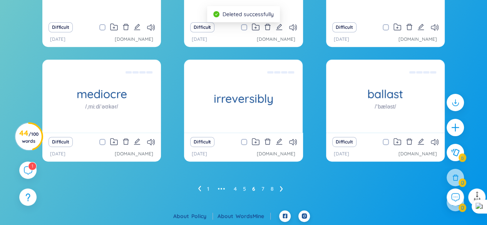
click at [210, 189] on ul "1 ••• 4 5 6 7 8" at bounding box center [243, 189] width 91 height 12
click at [208, 187] on link "1" at bounding box center [208, 189] width 2 height 12
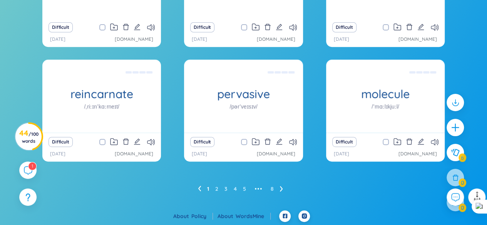
click at [219, 187] on ul "1 2 3 4 5 ••• 8" at bounding box center [243, 189] width 91 height 12
click at [218, 188] on link "2" at bounding box center [216, 189] width 3 height 12
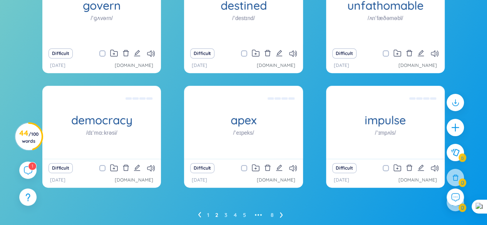
scroll to position [118, 0]
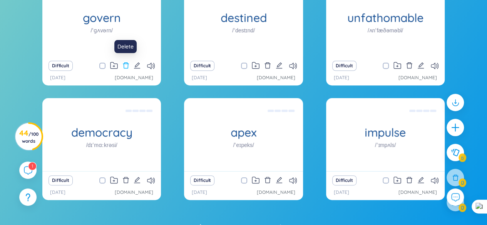
click at [126, 65] on icon "delete" at bounding box center [126, 65] width 7 height 7
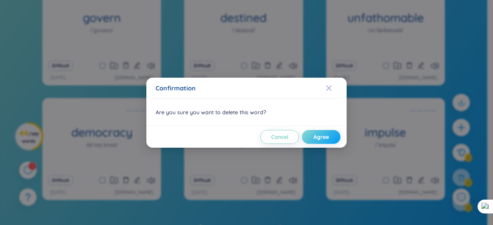
click at [315, 136] on span "Agree" at bounding box center [321, 137] width 15 height 8
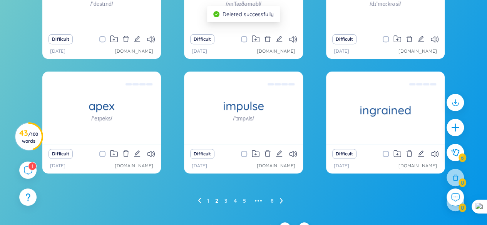
scroll to position [156, 0]
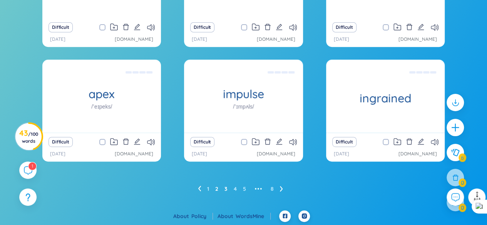
click at [226, 187] on link "3" at bounding box center [226, 189] width 3 height 12
click at [235, 188] on link "4" at bounding box center [235, 189] width 3 height 12
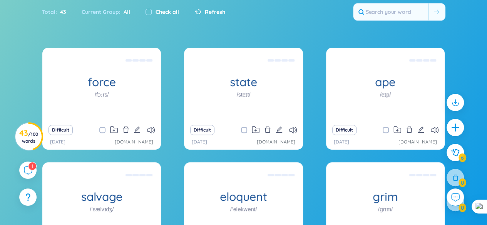
scroll to position [41, 0]
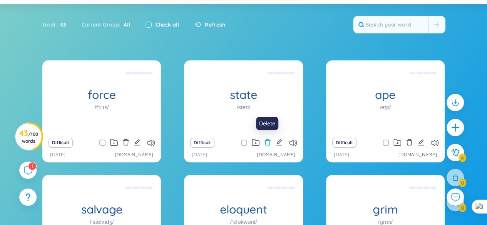
click at [269, 142] on icon "delete" at bounding box center [267, 142] width 7 height 7
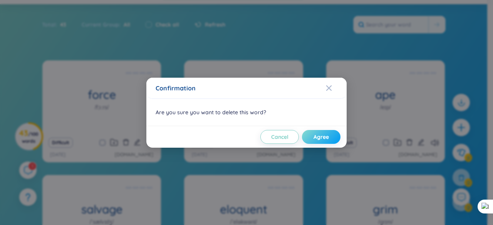
click at [328, 135] on span "Agree" at bounding box center [321, 137] width 15 height 8
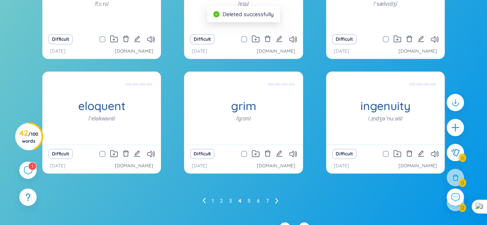
scroll to position [156, 0]
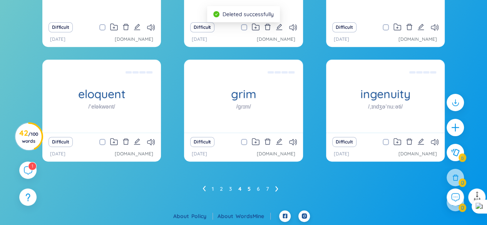
click at [248, 188] on link "5" at bounding box center [249, 189] width 3 height 12
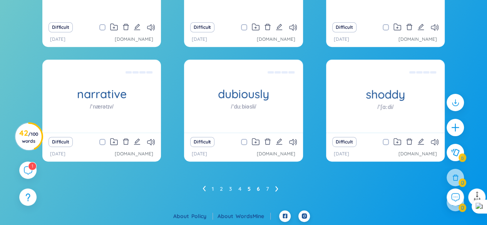
click at [258, 190] on link "6" at bounding box center [258, 189] width 3 height 12
click at [267, 188] on link "7" at bounding box center [267, 189] width 3 height 12
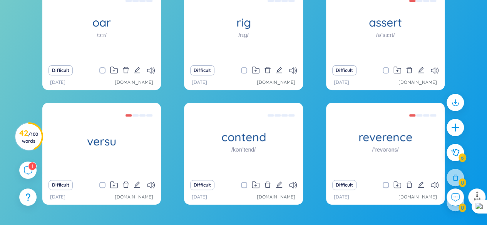
scroll to position [41, 0]
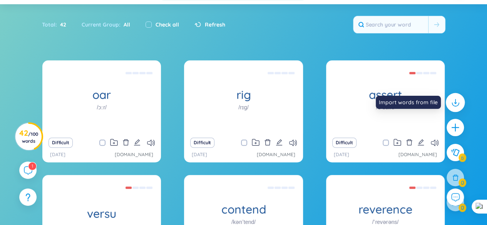
click at [455, 96] on div at bounding box center [455, 102] width 19 height 19
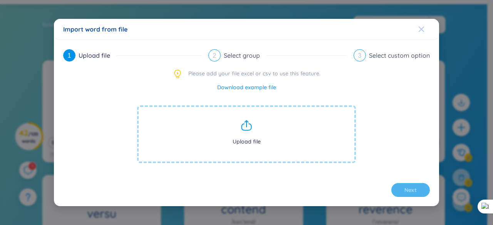
click at [422, 30] on icon "Close" at bounding box center [421, 29] width 5 height 5
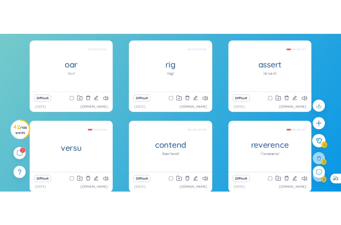
scroll to position [118, 0]
